Goal: Task Accomplishment & Management: Manage account settings

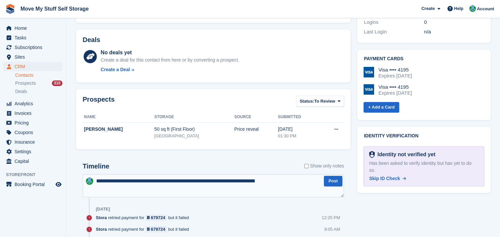
scroll to position [232, 0]
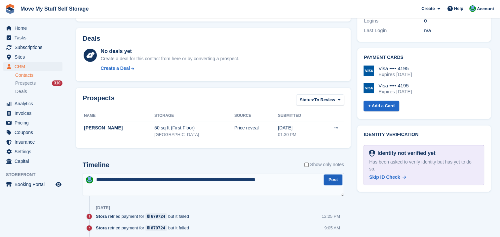
click at [334, 180] on button "Post" at bounding box center [333, 179] width 19 height 11
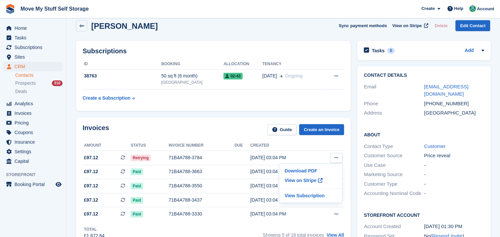
scroll to position [0, 0]
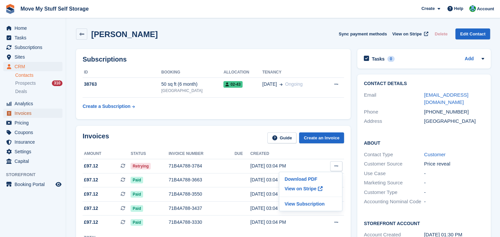
click at [27, 111] on span "Invoices" at bounding box center [35, 112] width 40 height 9
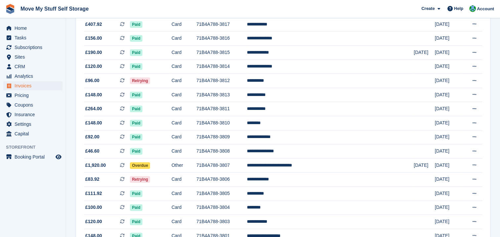
scroll to position [188, 0]
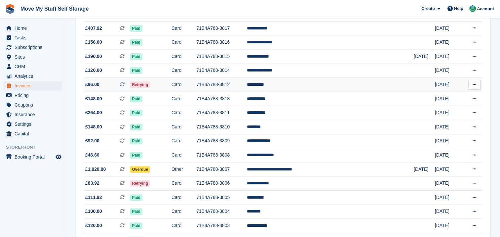
click at [247, 84] on td "71B4A788-3812" at bounding box center [221, 85] width 50 height 14
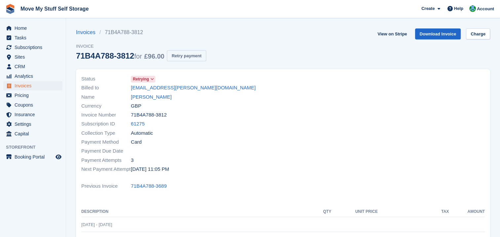
click at [190, 53] on button "Retry payment" at bounding box center [186, 55] width 39 height 11
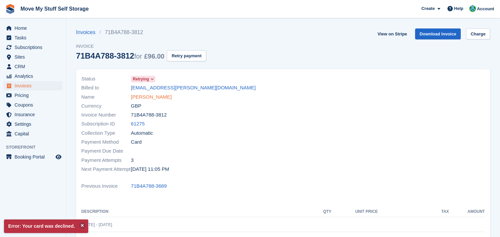
click at [149, 98] on link "Sam Barlow" at bounding box center [151, 97] width 41 height 8
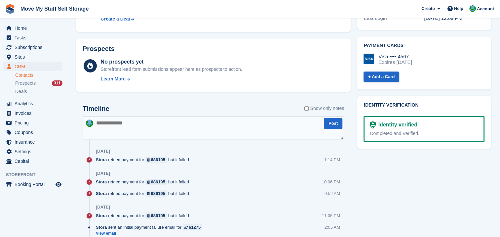
scroll to position [272, 0]
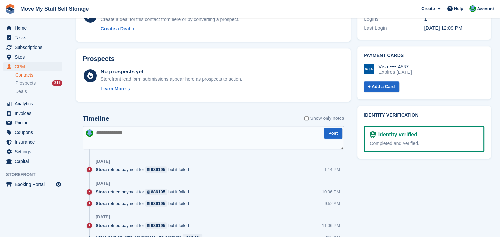
click at [112, 133] on textarea at bounding box center [214, 137] width 262 height 23
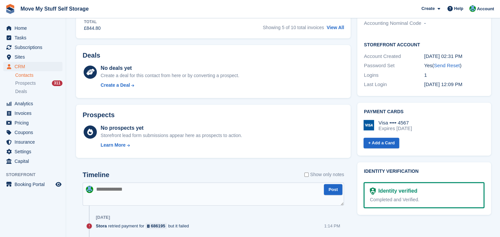
scroll to position [235, 0]
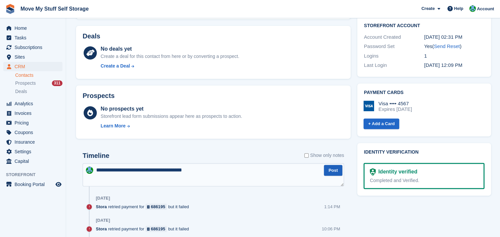
type textarea "**********"
click at [335, 171] on button "Post" at bounding box center [333, 170] width 19 height 11
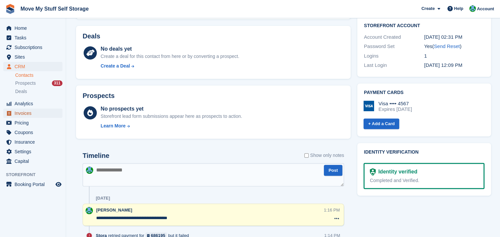
click at [15, 114] on link "Invoices" at bounding box center [32, 112] width 59 height 9
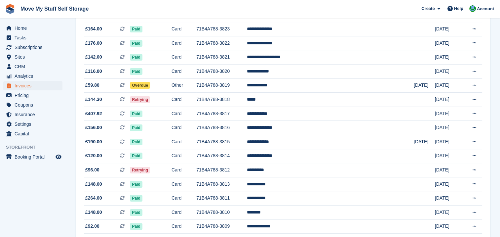
scroll to position [92, 0]
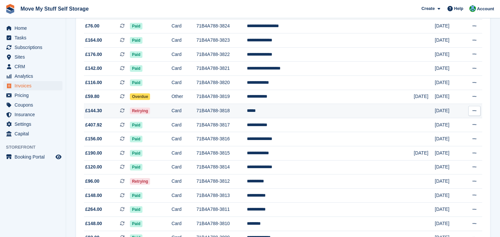
click at [150, 111] on span "Retrying" at bounding box center [140, 110] width 20 height 7
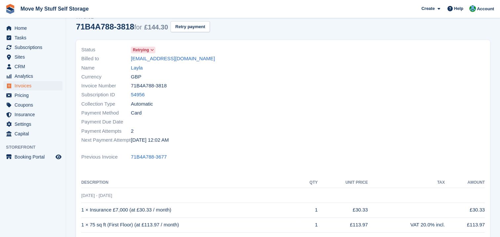
scroll to position [28, 0]
click at [193, 28] on button "Retry payment" at bounding box center [190, 27] width 39 height 11
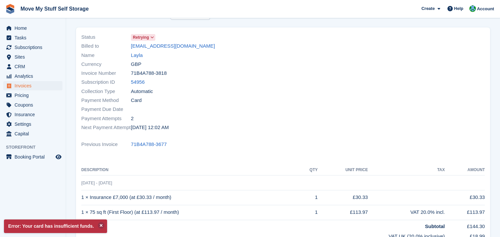
scroll to position [40, 0]
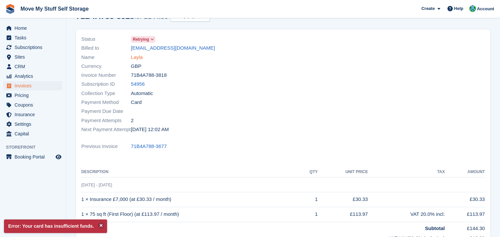
click at [135, 58] on link "Layla" at bounding box center [137, 58] width 12 height 8
